Goal: Information Seeking & Learning: Learn about a topic

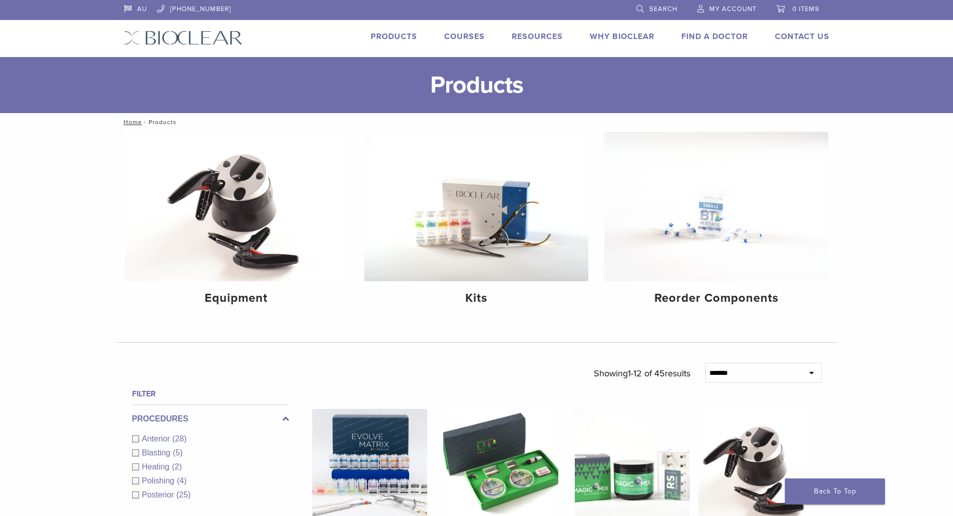
scroll to position [400, 0]
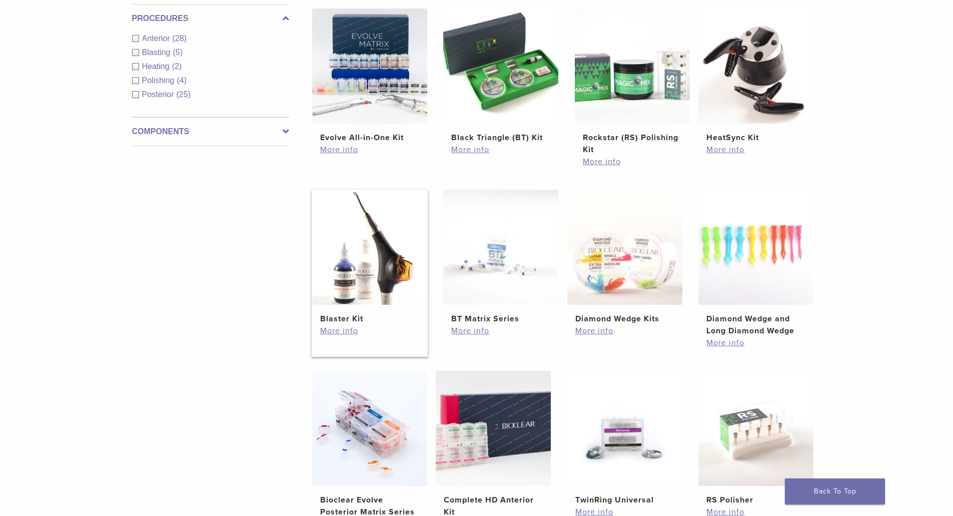
click at [366, 261] on img at bounding box center [369, 247] width 115 height 115
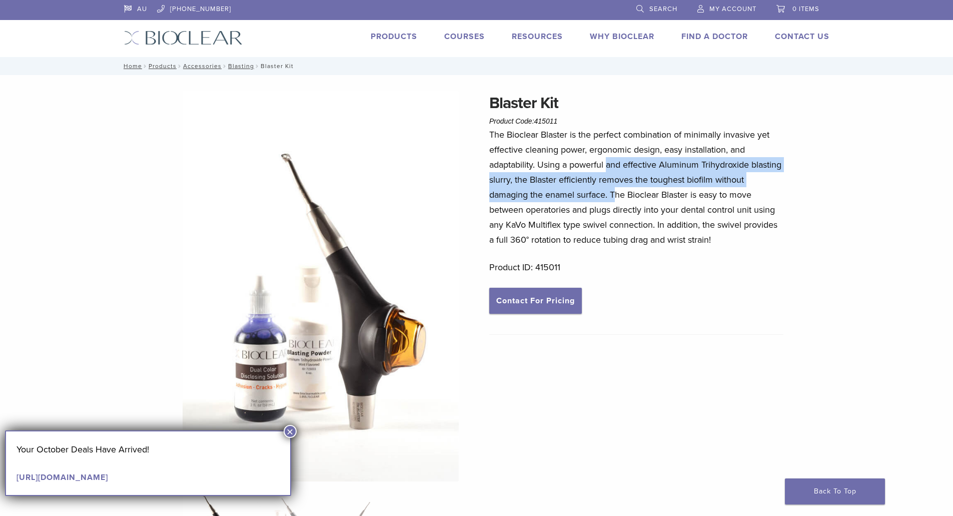
drag, startPoint x: 609, startPoint y: 166, endPoint x: 616, endPoint y: 193, distance: 27.8
click at [616, 193] on p "The Bioclear Blaster is the perfect combination of minimally invasive yet effec…" at bounding box center [636, 187] width 294 height 120
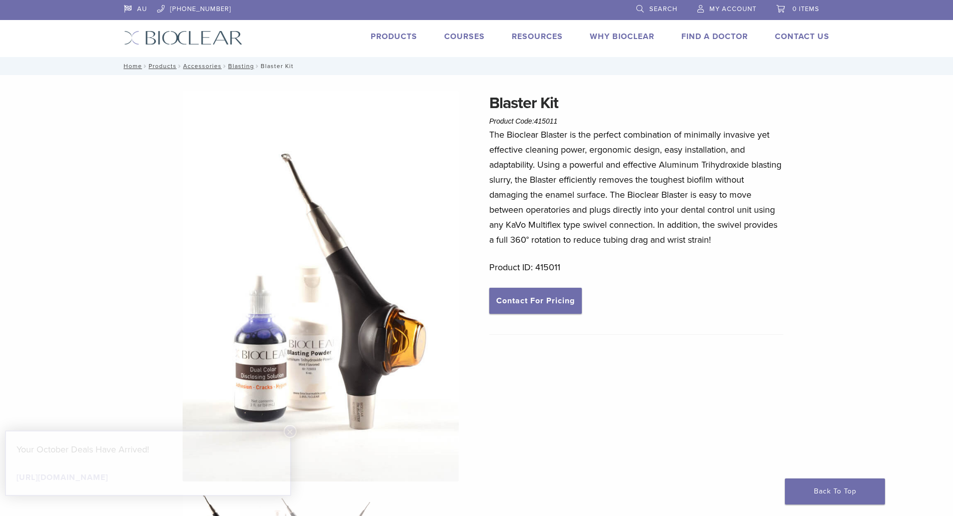
click at [694, 276] on div "The Bioclear Blaster is the perfect combination of minimally invasive yet effec…" at bounding box center [636, 207] width 294 height 161
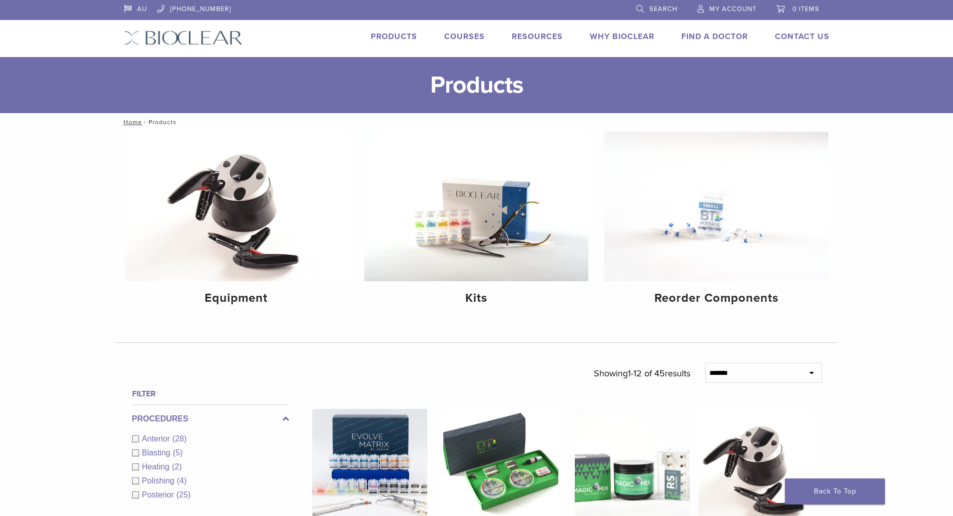
scroll to position [400, 0]
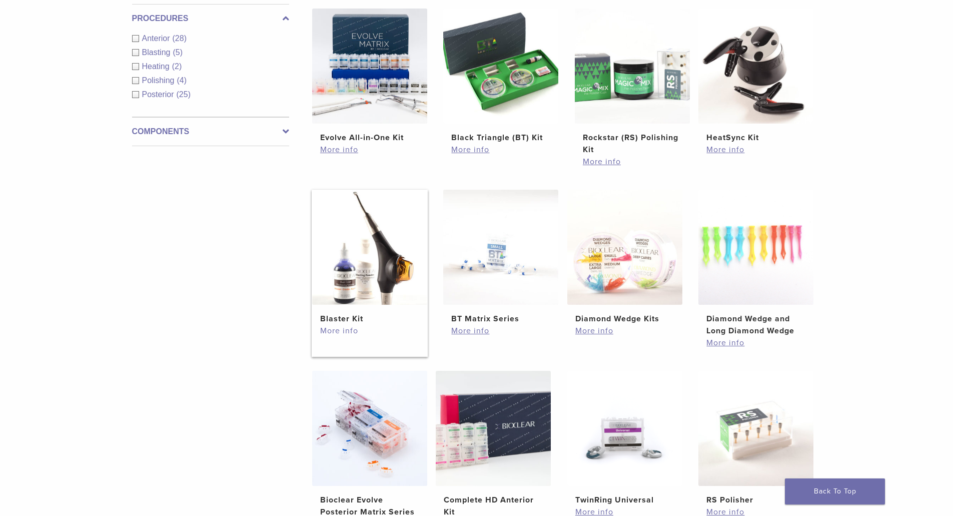
click at [350, 329] on link "More info" at bounding box center [369, 331] width 99 height 12
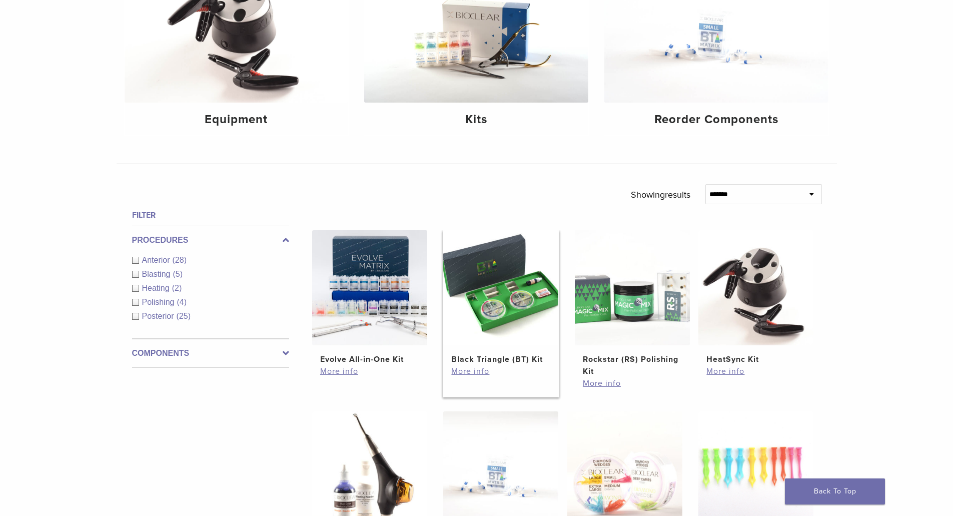
scroll to position [0, 0]
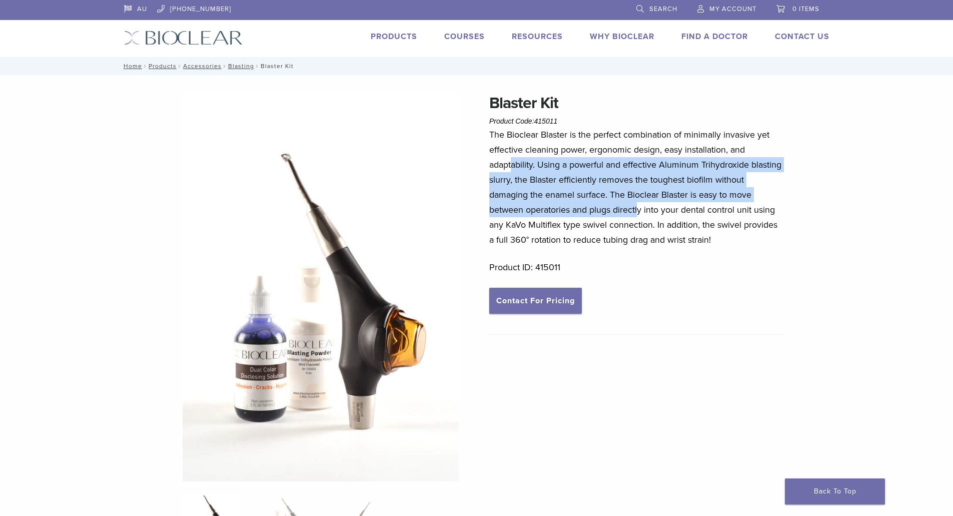
drag, startPoint x: 512, startPoint y: 163, endPoint x: 638, endPoint y: 211, distance: 135.4
click at [638, 211] on p "The Bioclear Blaster is the perfect combination of minimally invasive yet effec…" at bounding box center [636, 187] width 294 height 120
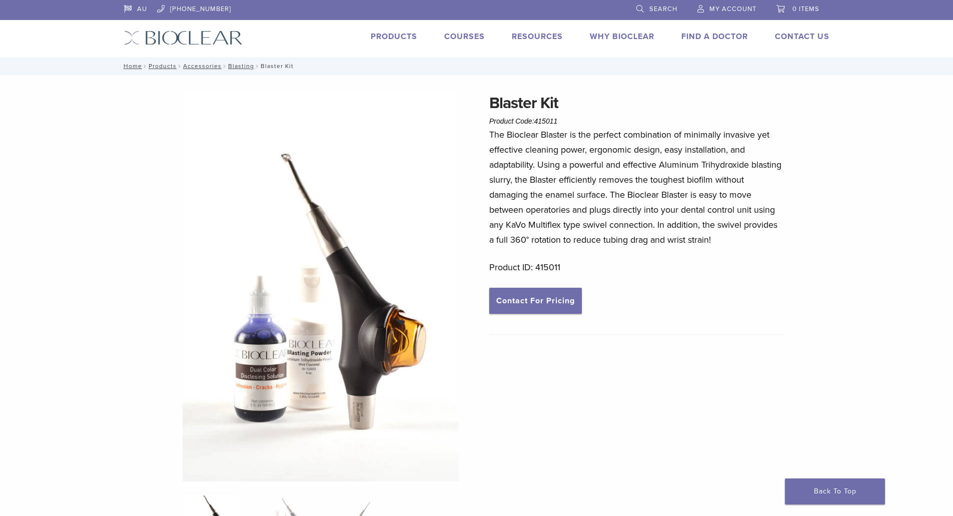
click at [602, 228] on p "The Bioclear Blaster is the perfect combination of minimally invasive yet effec…" at bounding box center [636, 187] width 294 height 120
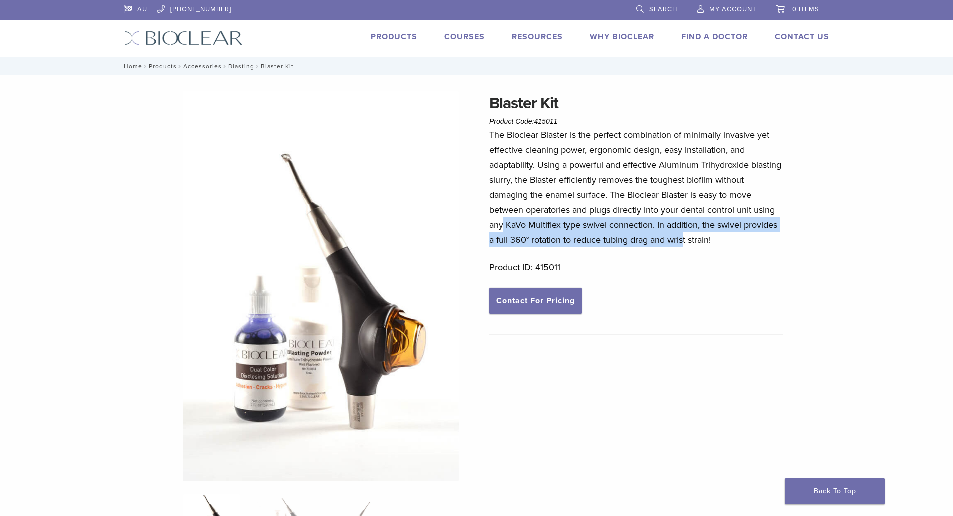
drag, startPoint x: 501, startPoint y: 225, endPoint x: 671, endPoint y: 262, distance: 174.0
click at [683, 235] on p "The Bioclear Blaster is the perfect combination of minimally invasive yet effec…" at bounding box center [636, 187] width 294 height 120
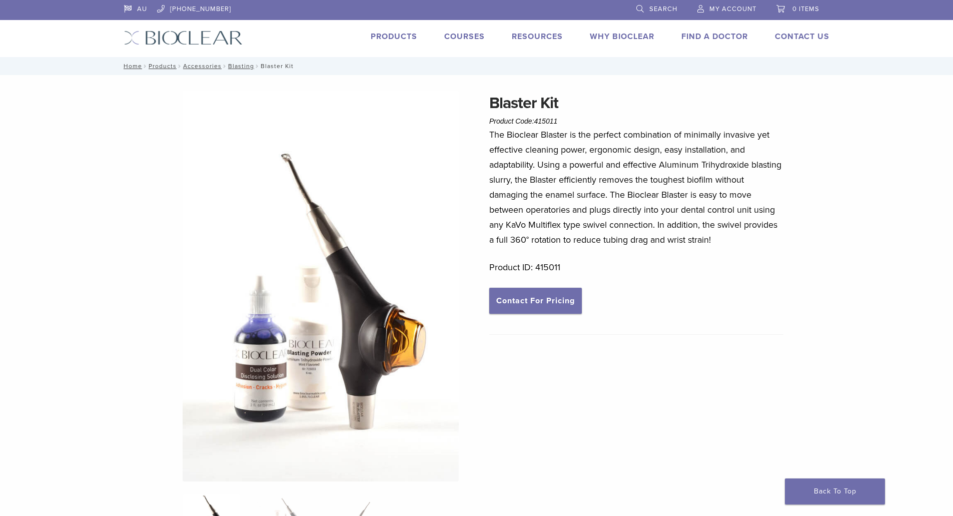
click at [671, 262] on p "Product ID: 415011" at bounding box center [636, 267] width 294 height 15
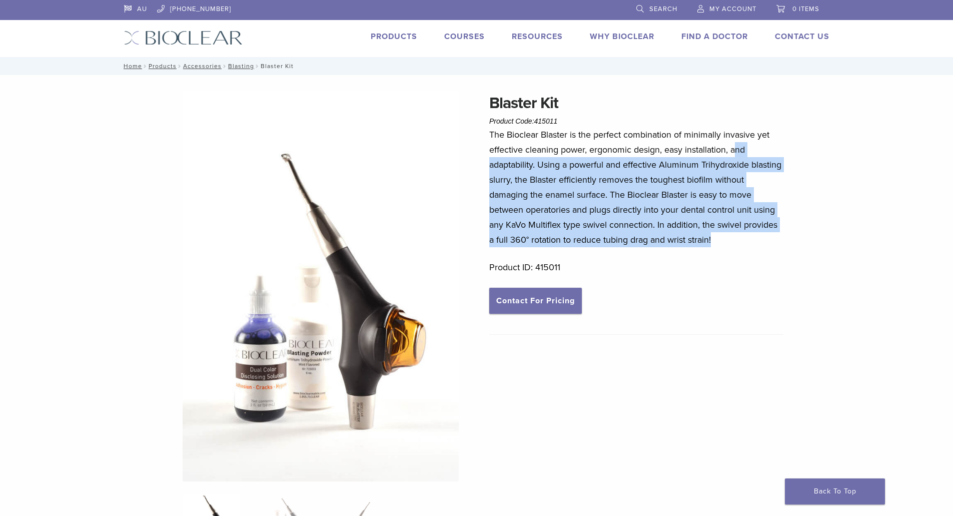
drag, startPoint x: 718, startPoint y: 242, endPoint x: 735, endPoint y: 151, distance: 92.1
click at [735, 151] on p "The Bioclear Blaster is the perfect combination of minimally invasive yet effec…" at bounding box center [636, 187] width 294 height 120
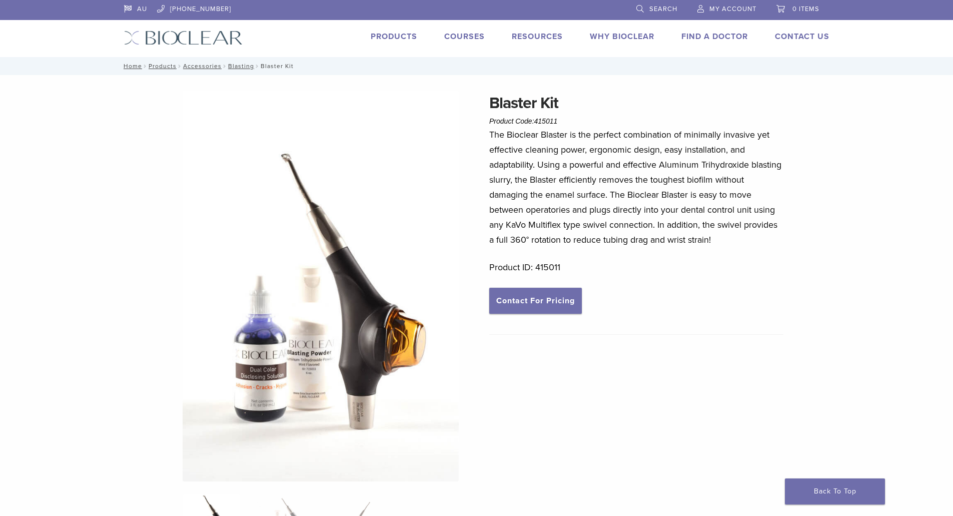
click at [685, 274] on p "Product ID: 415011" at bounding box center [636, 267] width 294 height 15
click at [482, 158] on div "Blaster Kit Product Code: 415011 $ 1,574.66 Blaster Kit Product Code: 415011 $ …" at bounding box center [477, 436] width 720 height 690
click at [681, 327] on div "Blaster Kit Product Code: 415011 $ 1,574.66 The Bioclear Blaster is the perfect…" at bounding box center [636, 339] width 294 height 496
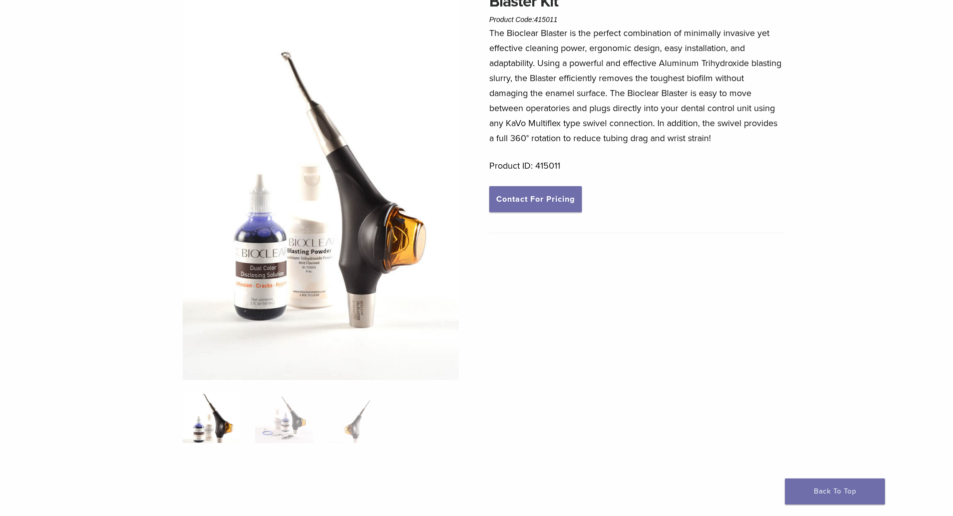
scroll to position [100, 0]
